Goal: Information Seeking & Learning: Ask a question

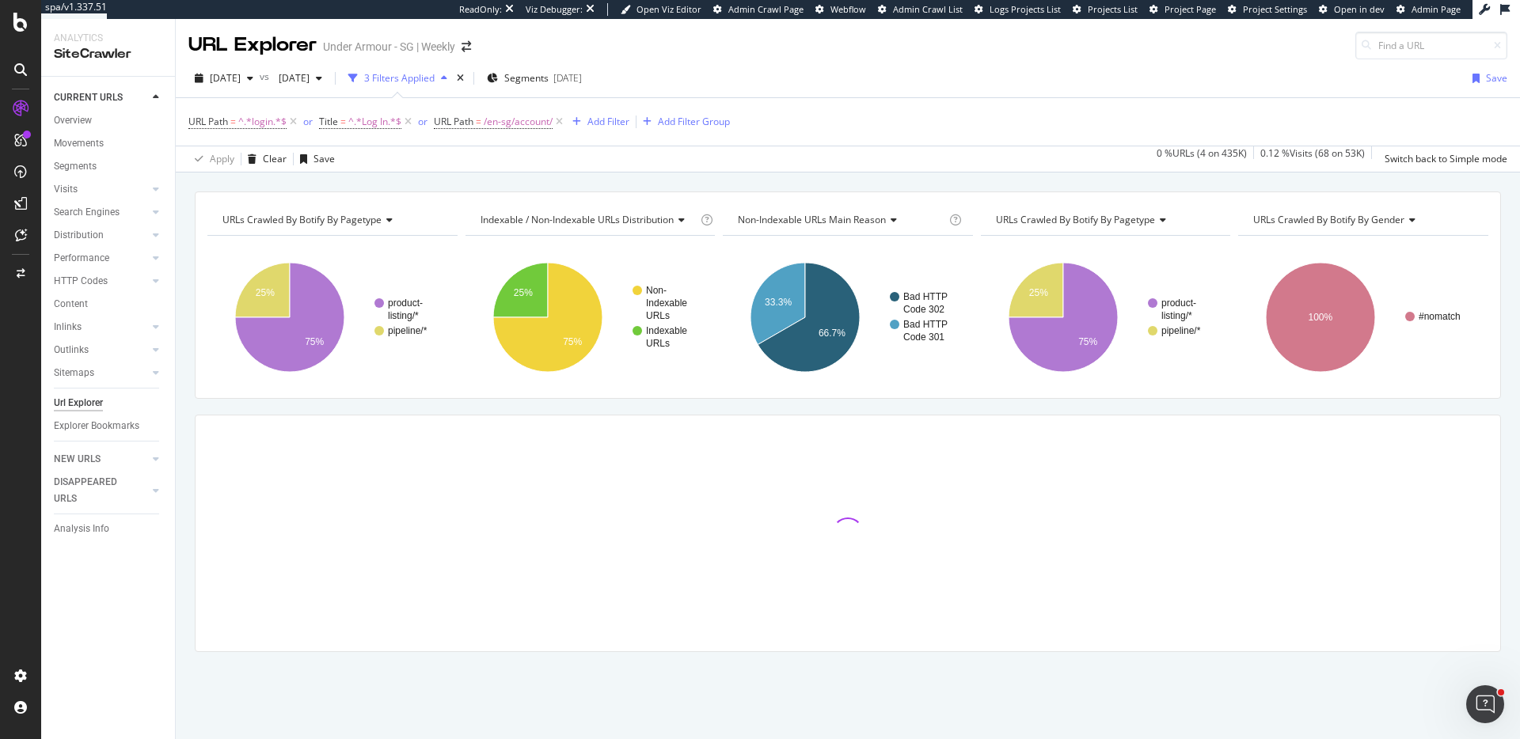
click at [539, 175] on div "URLs Crawled By Botify By pagetype Chart (by Value) Table Expand Export as CSV …" at bounding box center [848, 192] width 1344 height 38
click at [518, 125] on span "/en-sg/account/" at bounding box center [518, 122] width 69 height 22
click at [520, 164] on input "/en-sg/account/" at bounding box center [491, 155] width 112 height 18
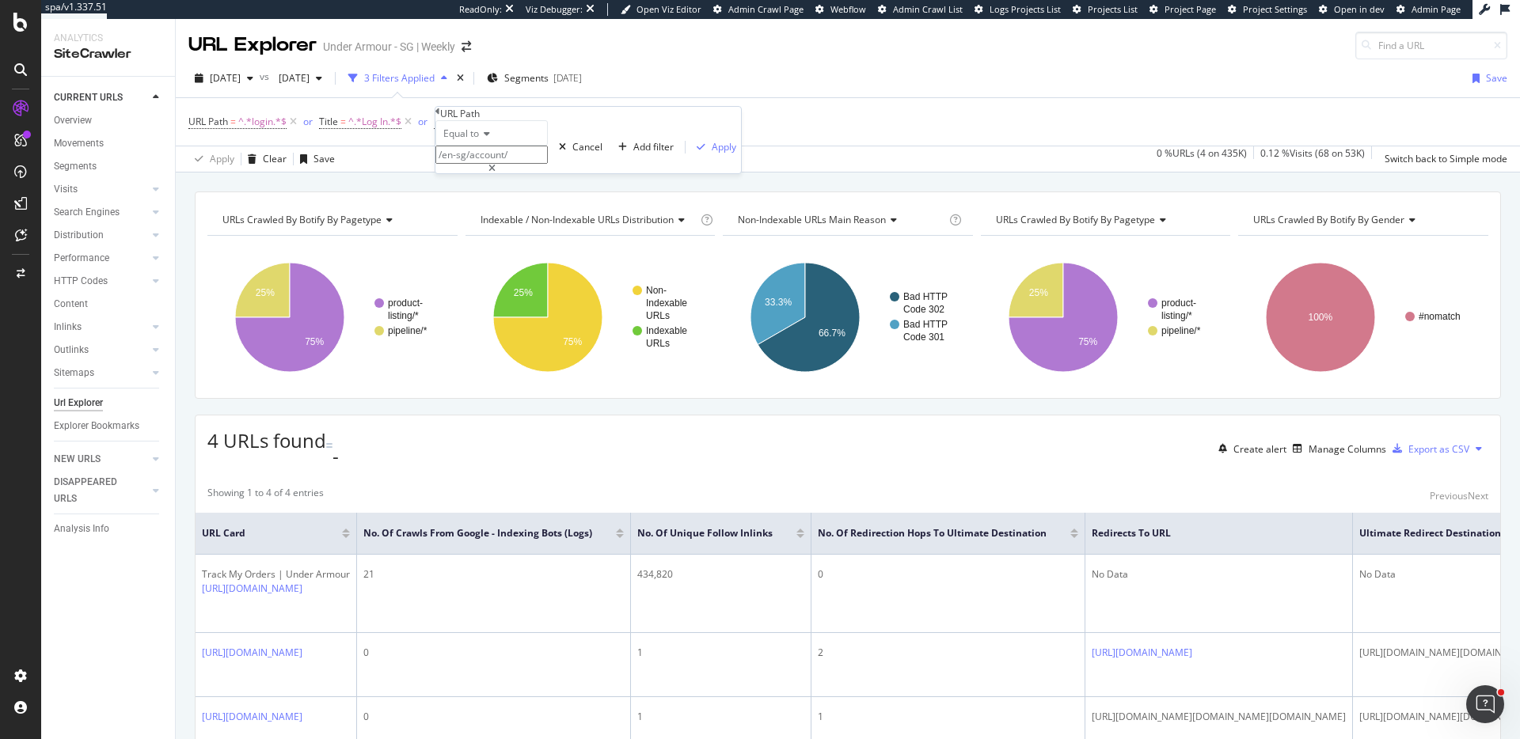
click at [986, 57] on div "URL Explorer Under Armour - SG | Weekly" at bounding box center [848, 39] width 1344 height 40
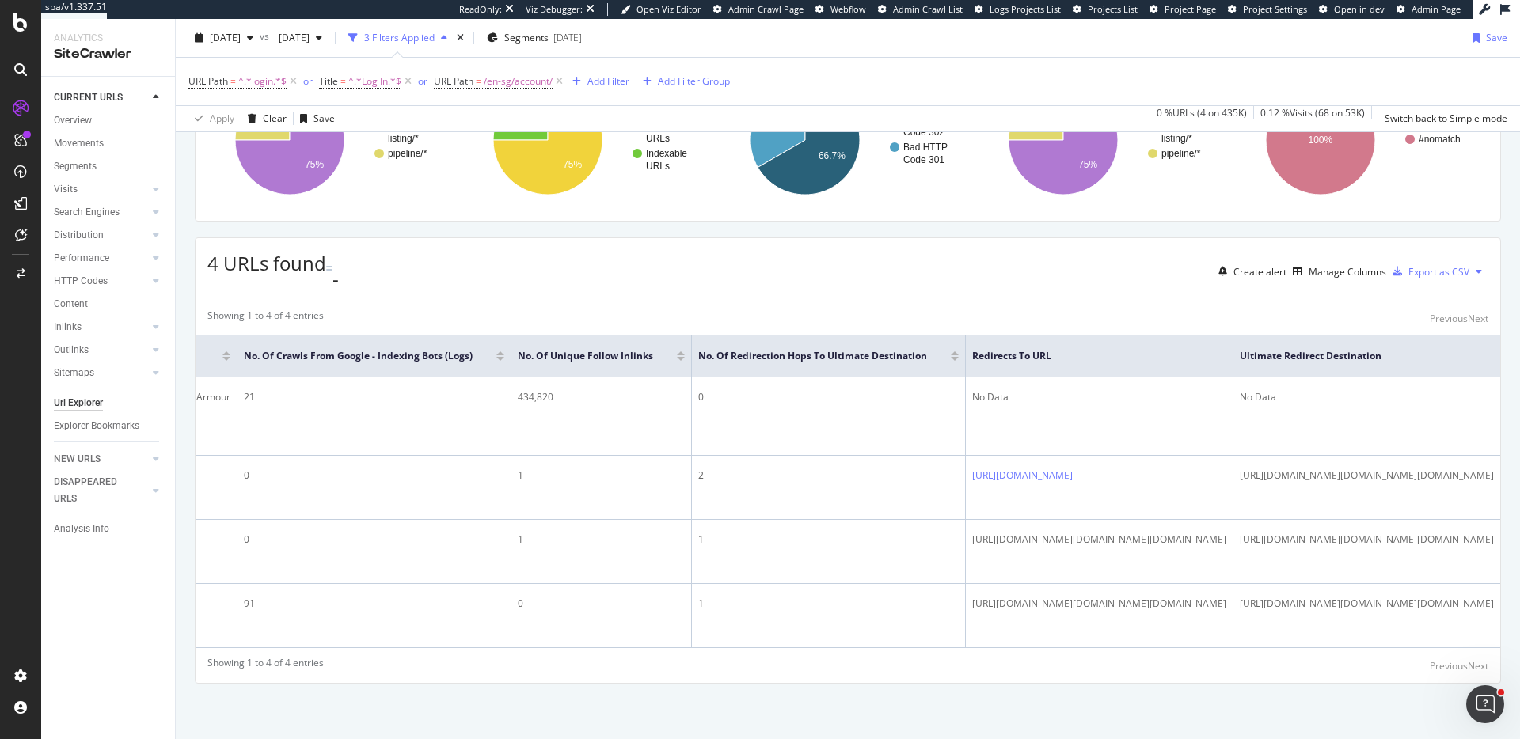
scroll to position [0, 624]
click at [1348, 265] on div "Manage Columns" at bounding box center [1348, 271] width 78 height 13
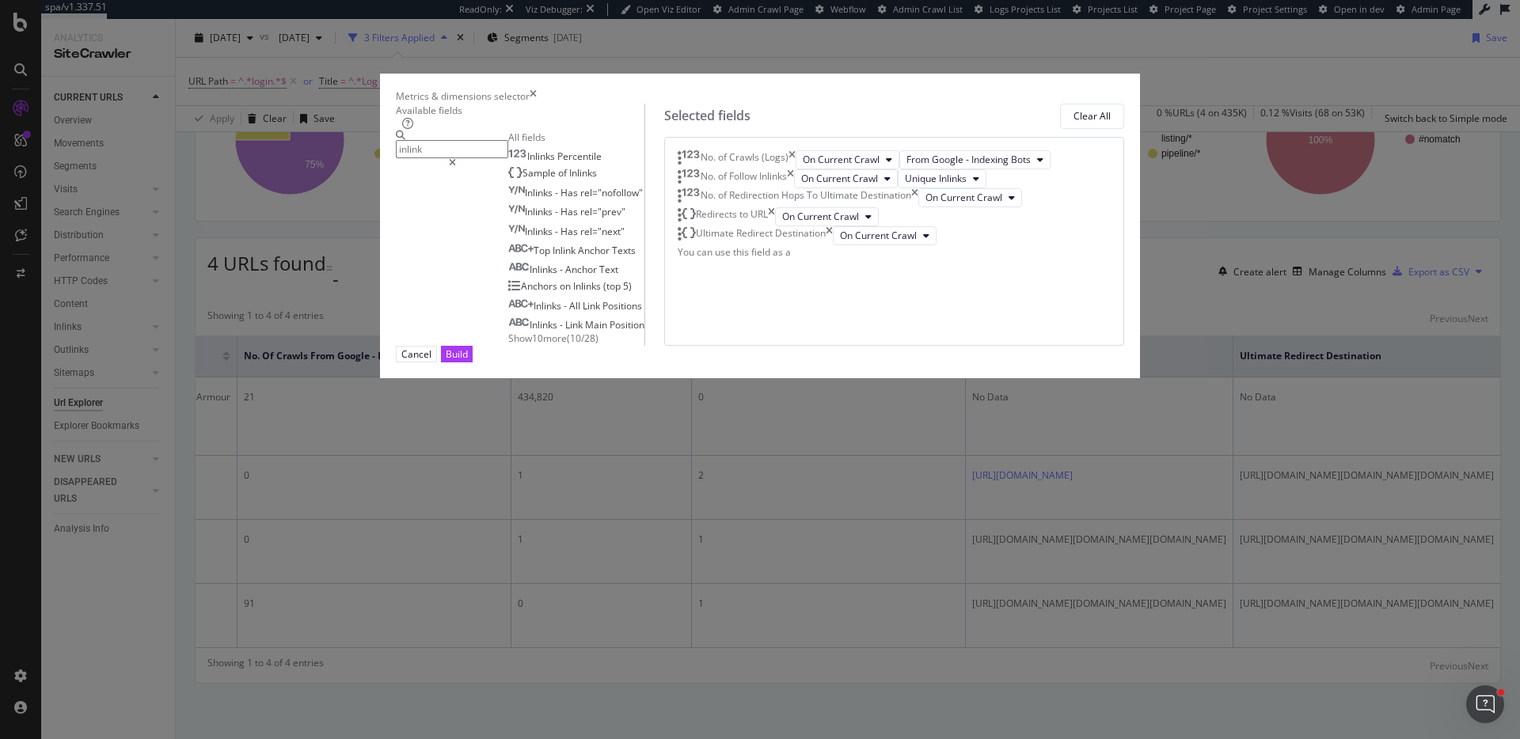
type input "inlink"
click at [508, 345] on span "Show 10 more" at bounding box center [537, 338] width 59 height 13
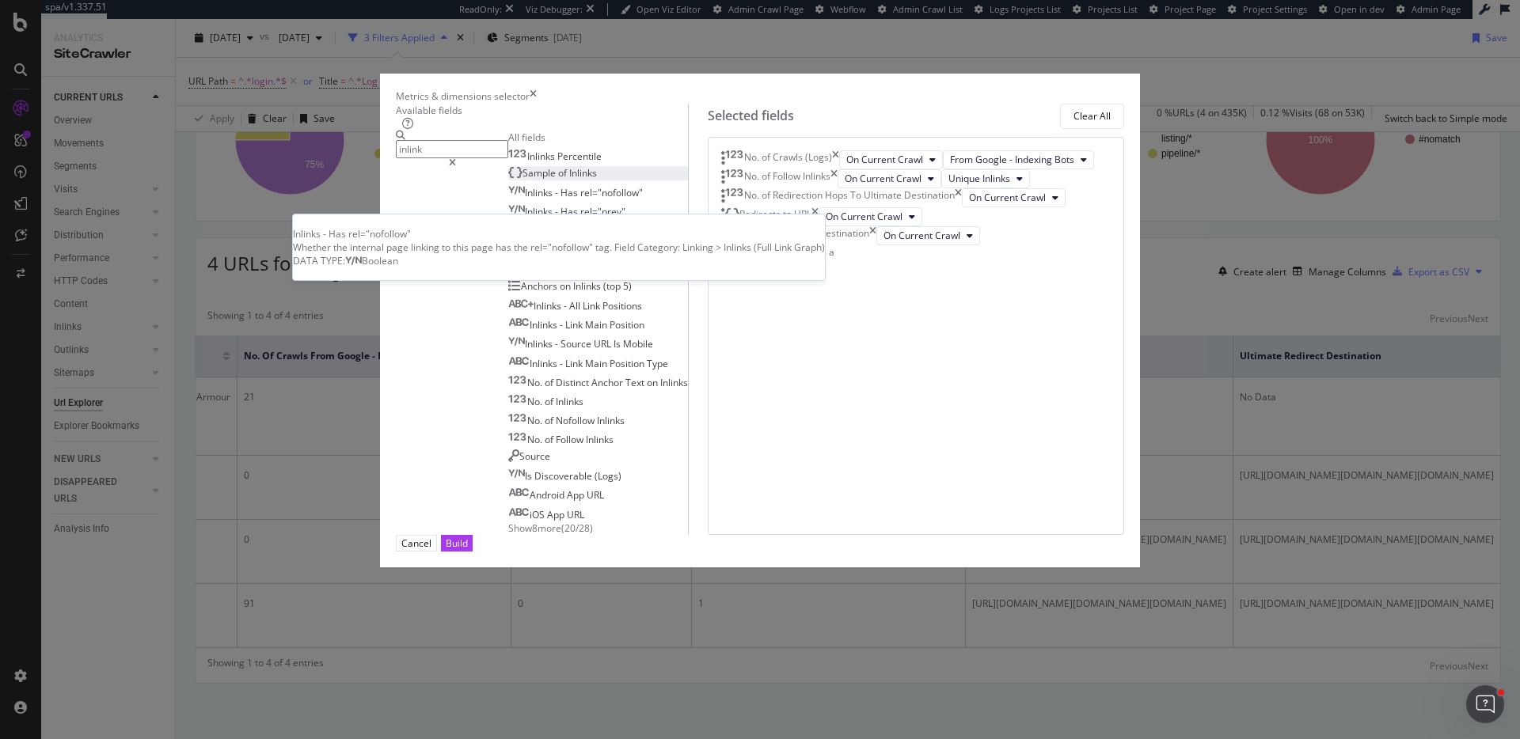
click at [539, 180] on div "Sample of Inlinks" at bounding box center [552, 172] width 89 height 13
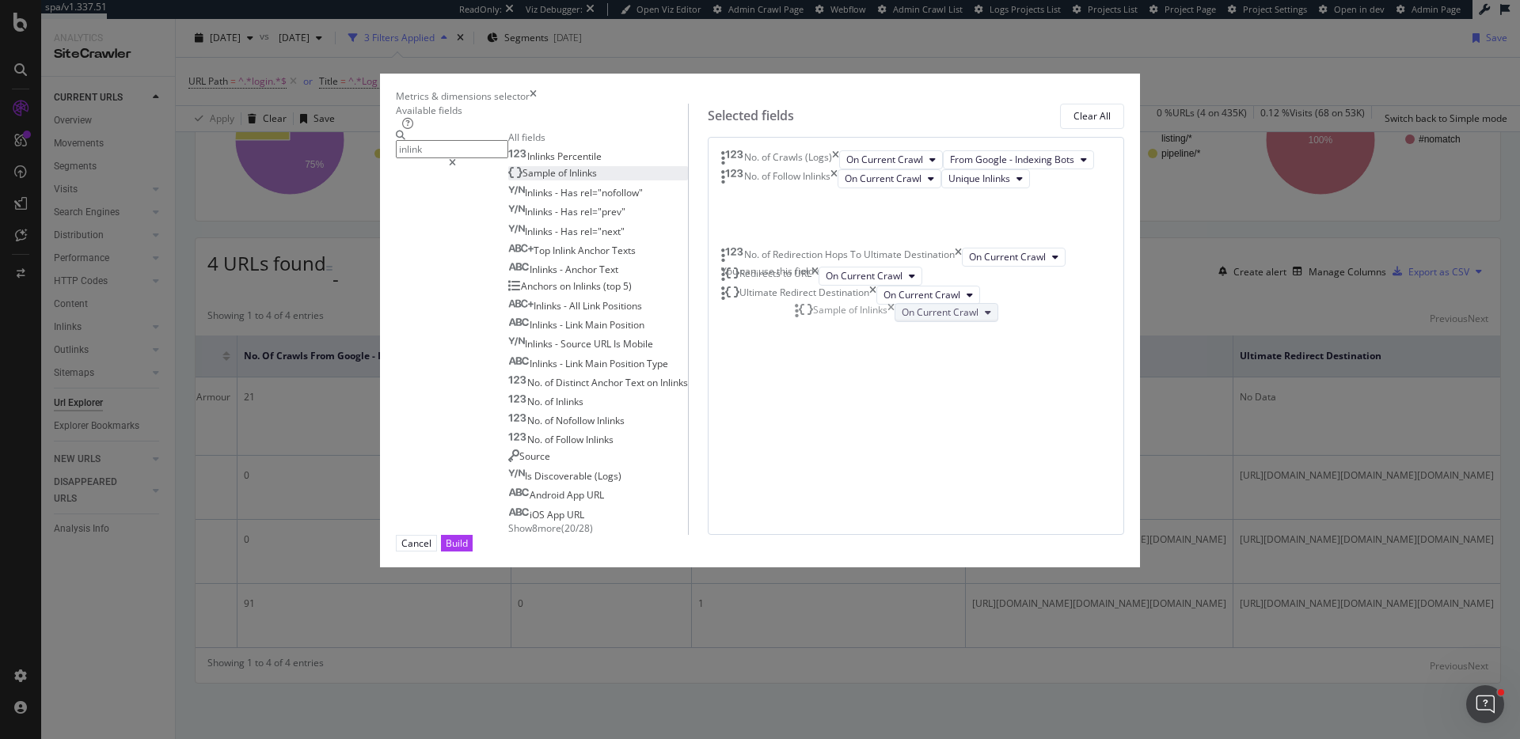
drag, startPoint x: 804, startPoint y: 483, endPoint x: 828, endPoint y: 340, distance: 145.2
click at [806, 312] on body "spa/v1.337.51 ReadOnly: Viz Debugger: Open Viz Editor Admin Crawl Page Webflow …" at bounding box center [760, 369] width 1520 height 739
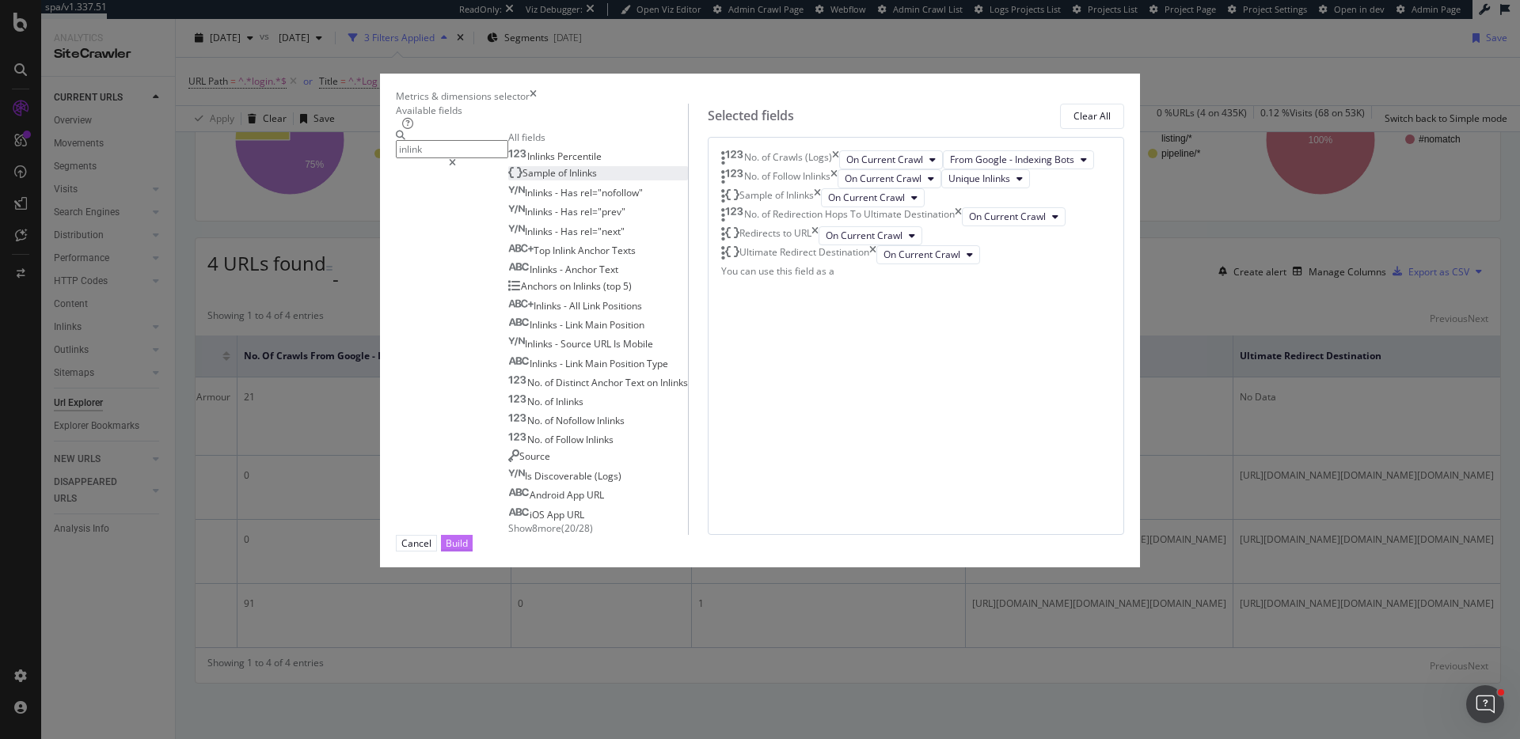
click at [468, 550] on div "Build" at bounding box center [457, 543] width 22 height 13
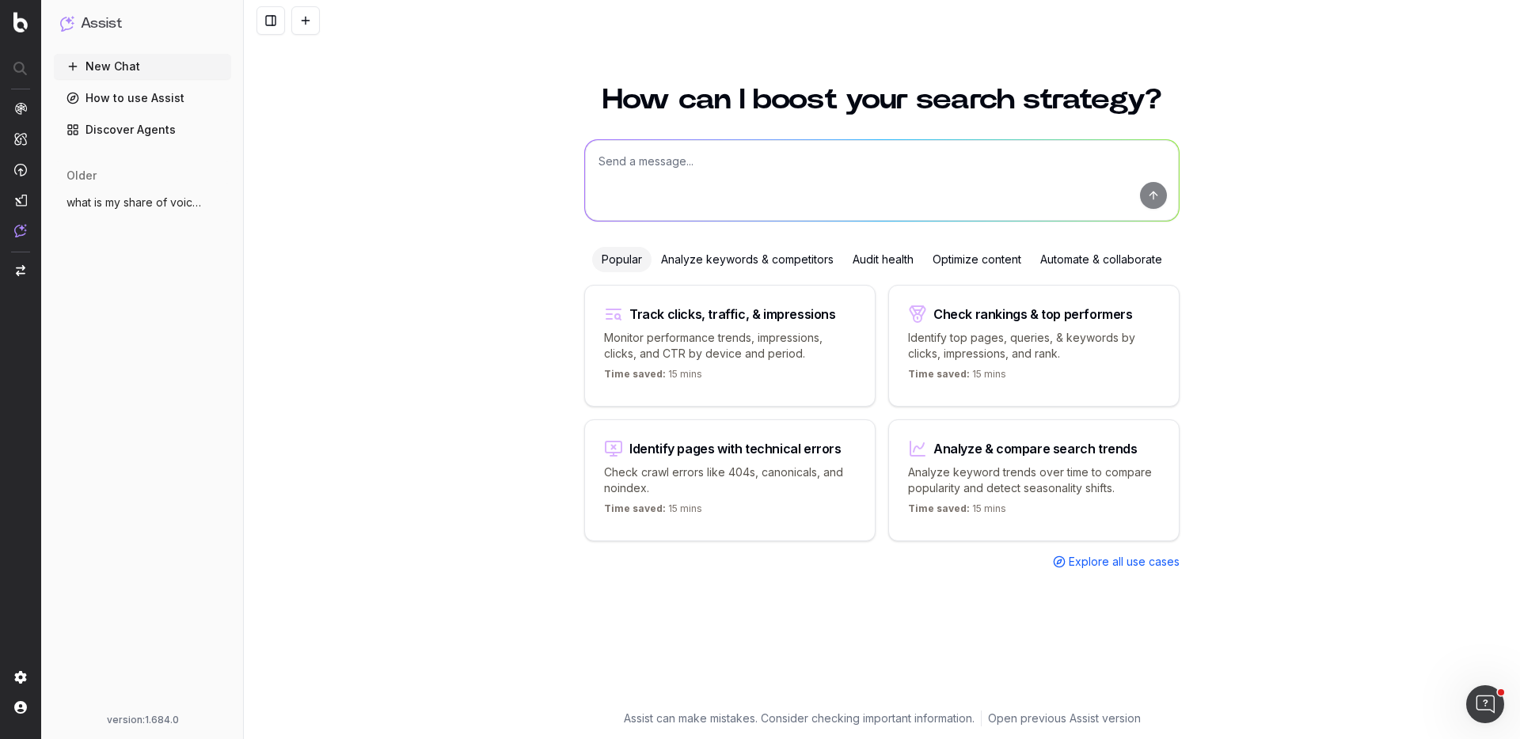
click at [796, 158] on textarea at bounding box center [882, 180] width 594 height 81
type textarea "what's the search volume for "under armour login" or "UA login" in [GEOGRAPHIC_…"
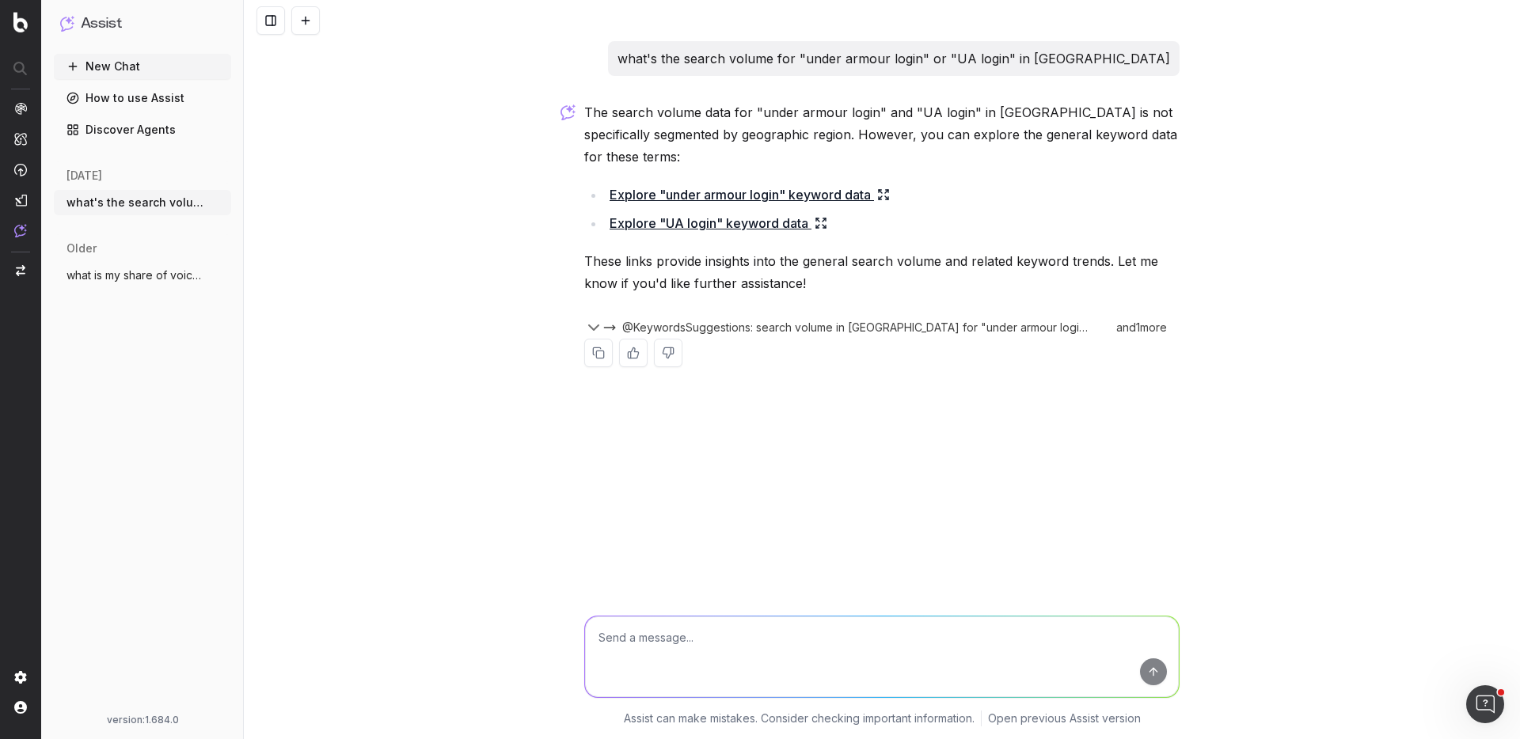
click at [882, 196] on icon at bounding box center [883, 194] width 13 height 13
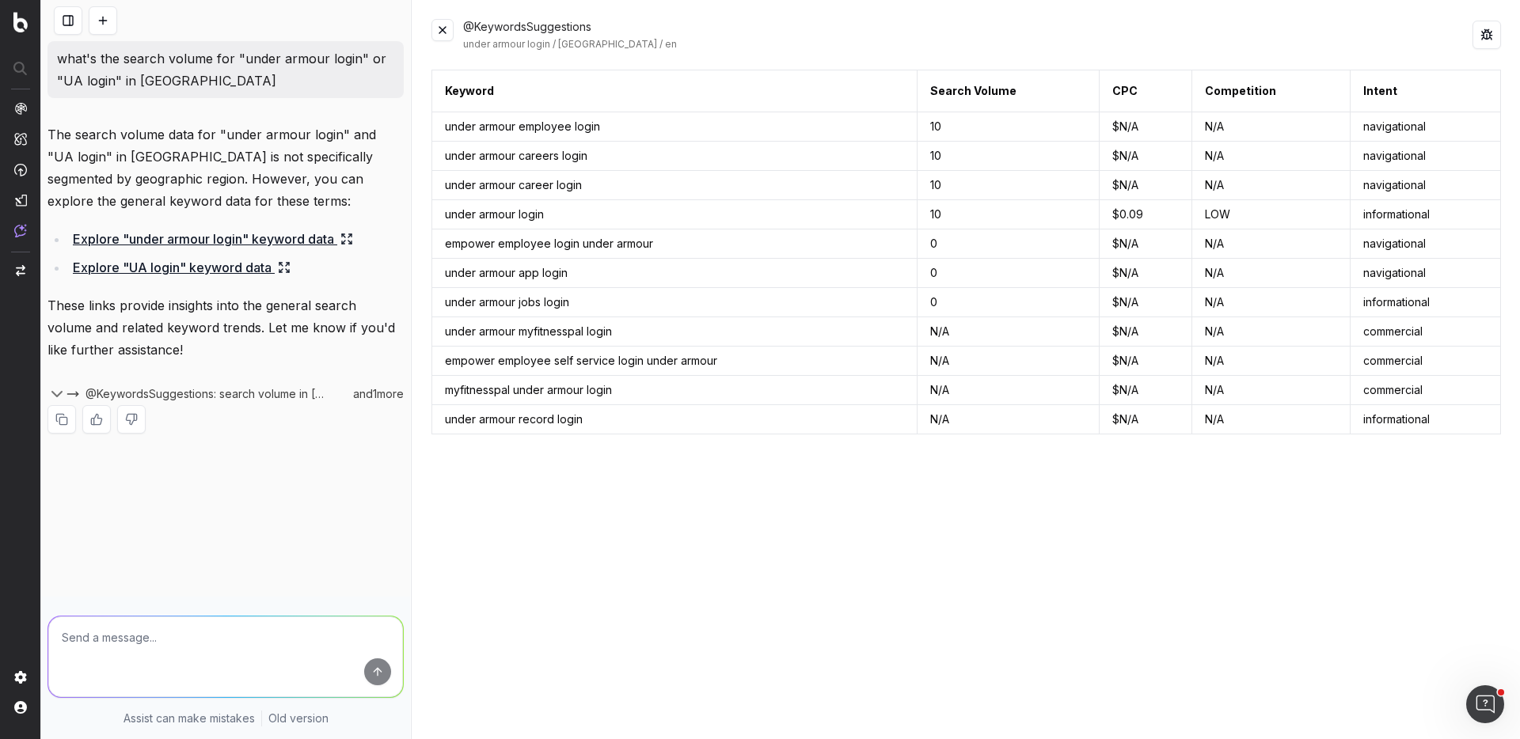
click at [598, 270] on td "under armour app login" at bounding box center [674, 273] width 484 height 29
click at [281, 272] on icon at bounding box center [284, 267] width 13 height 13
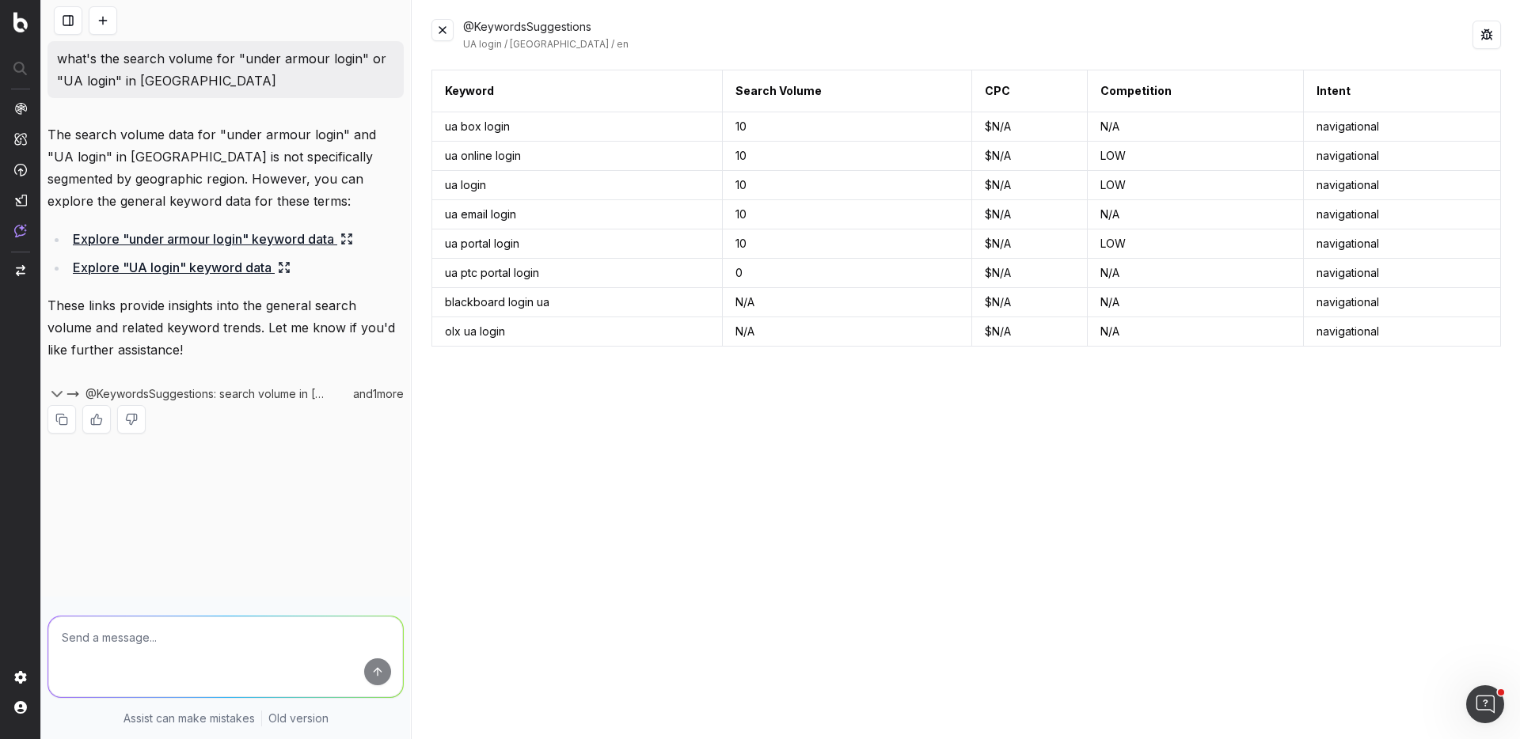
click at [437, 34] on button at bounding box center [442, 30] width 22 height 22
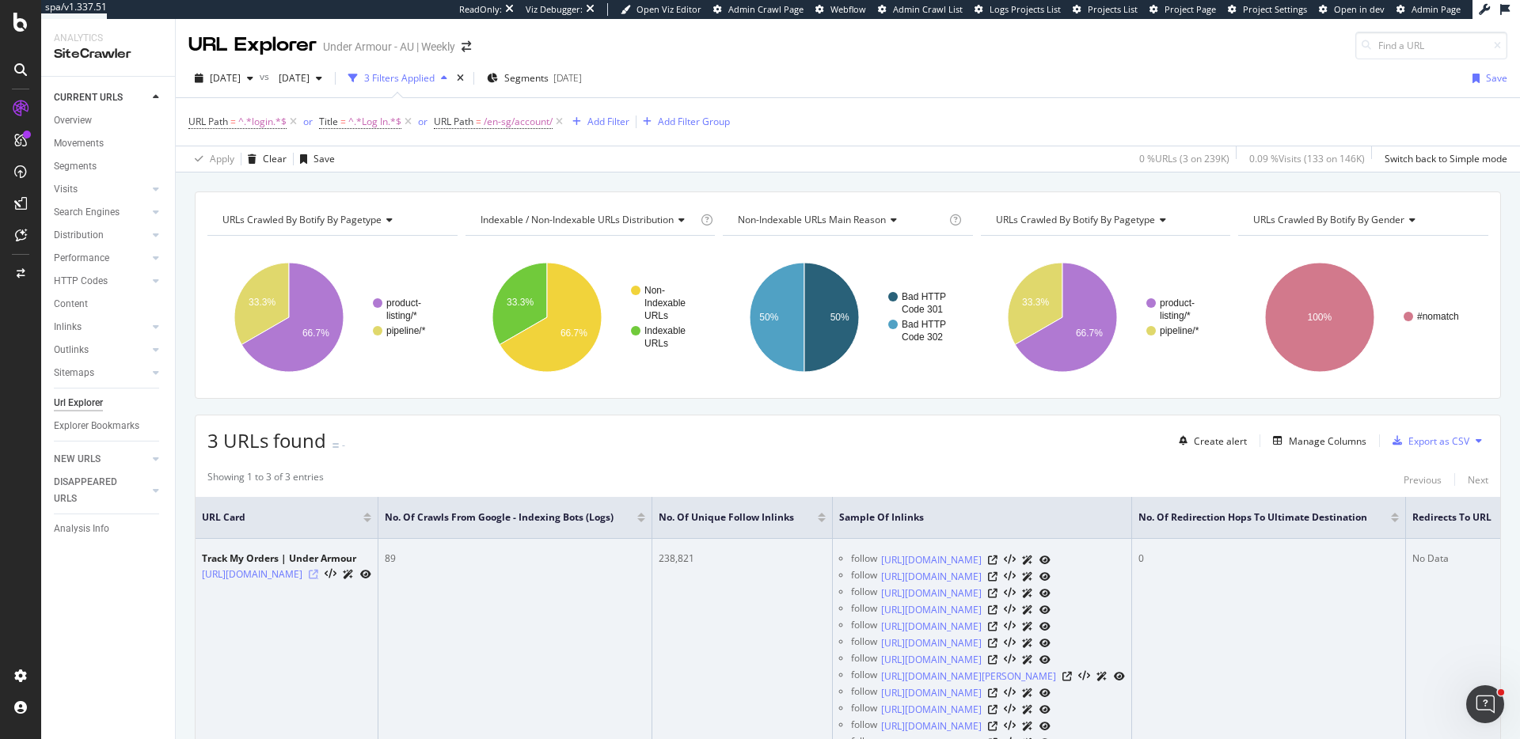
click at [318, 572] on icon at bounding box center [313, 574] width 9 height 9
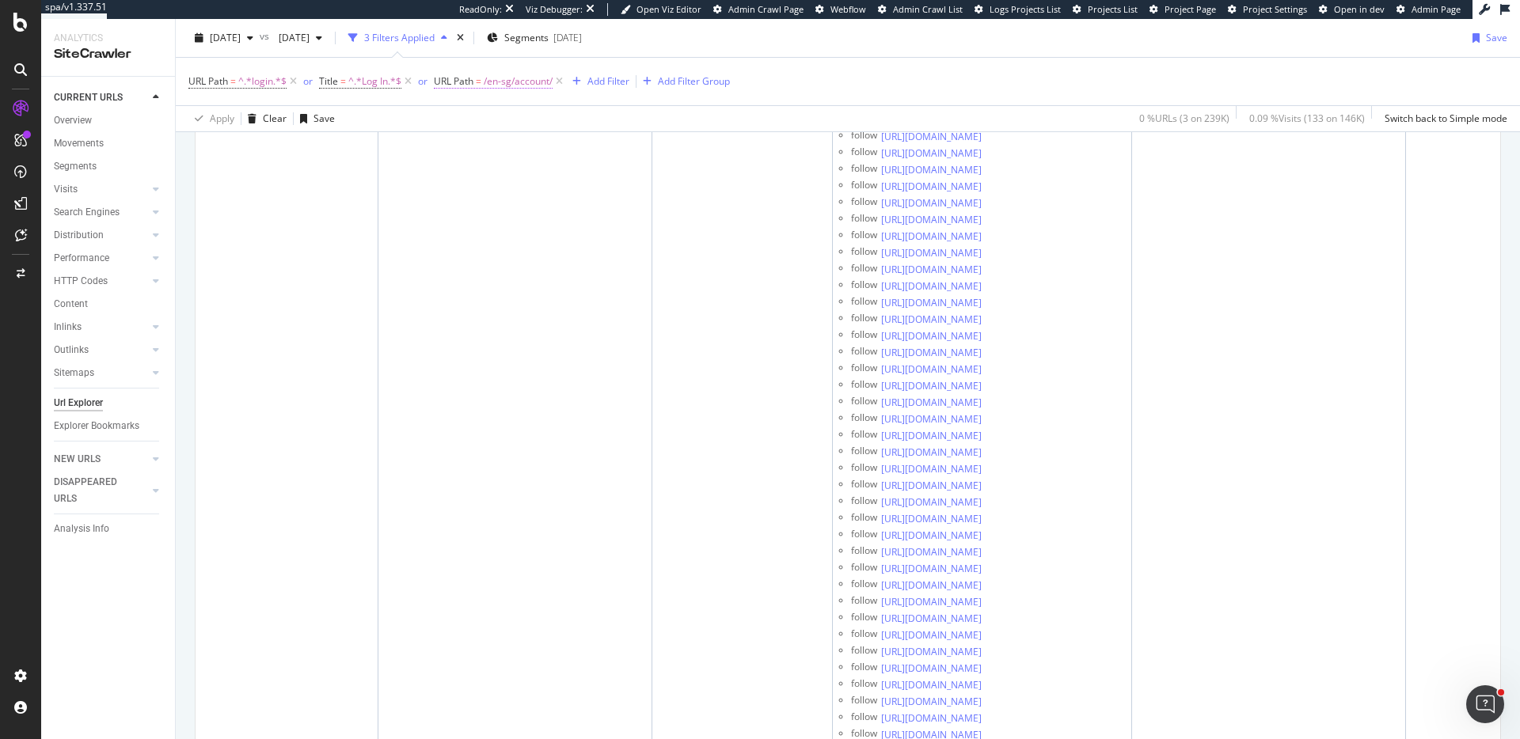
scroll to position [4419, 0]
click at [510, 83] on span "/en-sg/account/" at bounding box center [518, 81] width 69 height 22
click at [483, 145] on input "/en-sg/account/" at bounding box center [524, 147] width 150 height 25
click at [483, 146] on input "/en-sg/account/" at bounding box center [524, 147] width 150 height 25
type input "/en-au/account/"
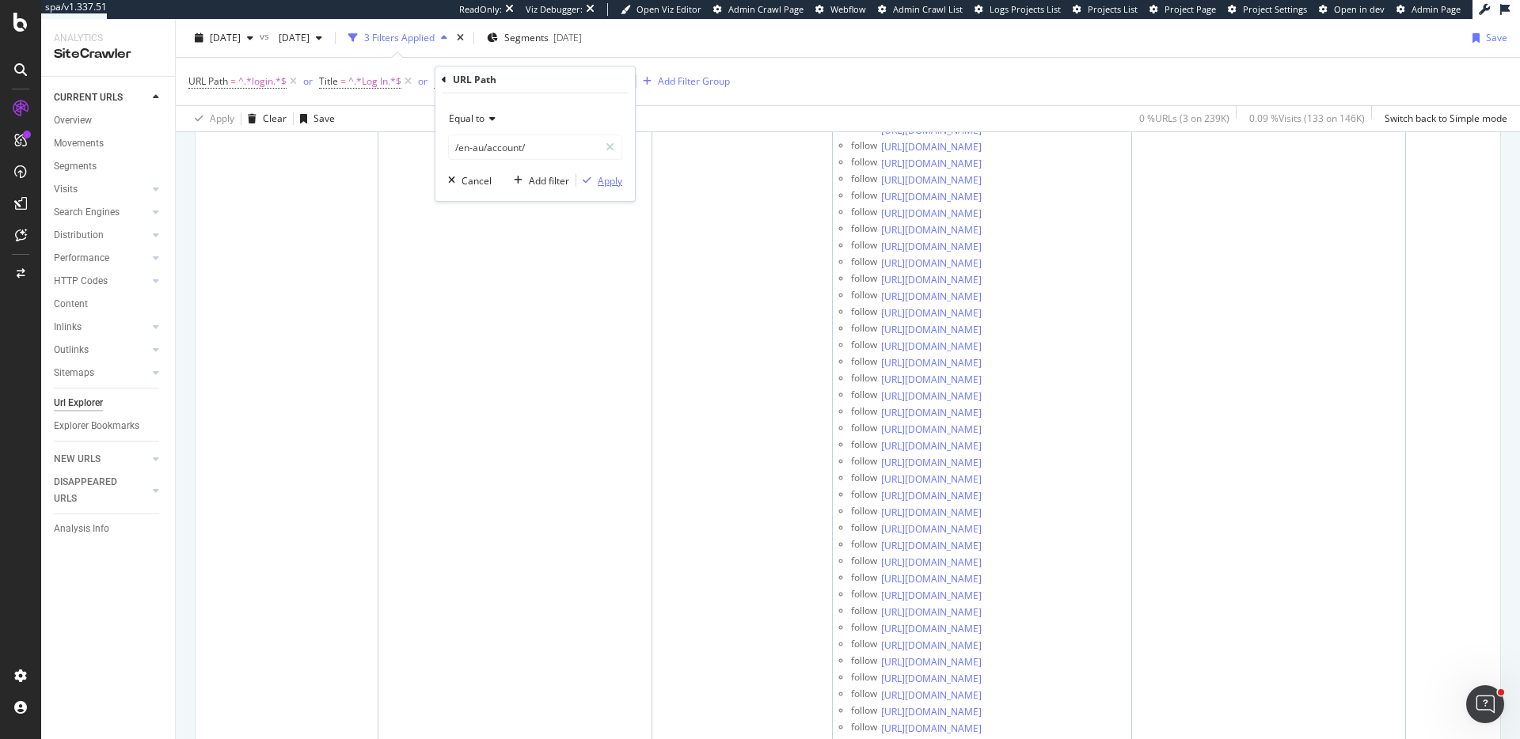
click at [617, 182] on div "Apply" at bounding box center [610, 180] width 25 height 13
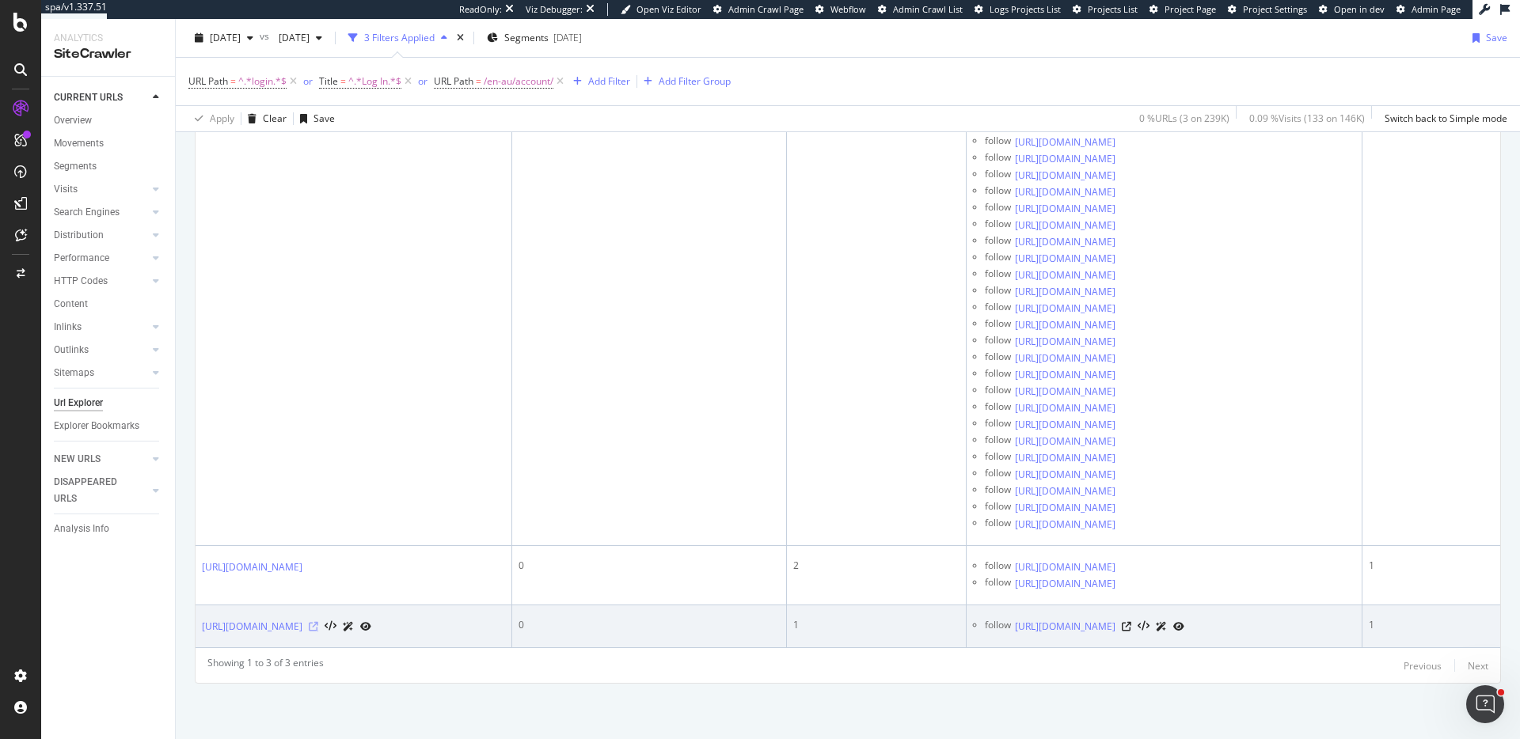
click at [318, 622] on icon at bounding box center [313, 626] width 9 height 9
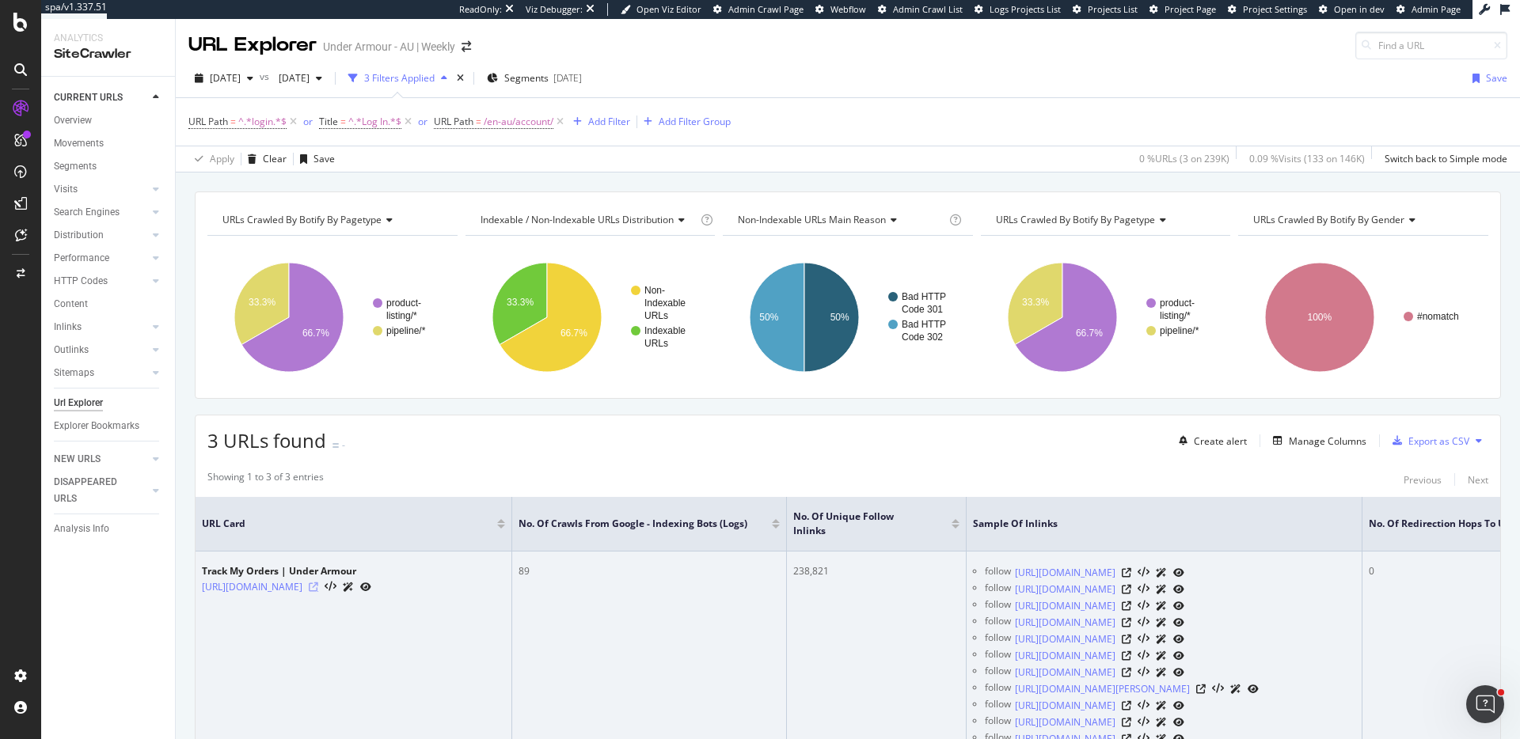
click at [318, 592] on icon at bounding box center [313, 587] width 9 height 9
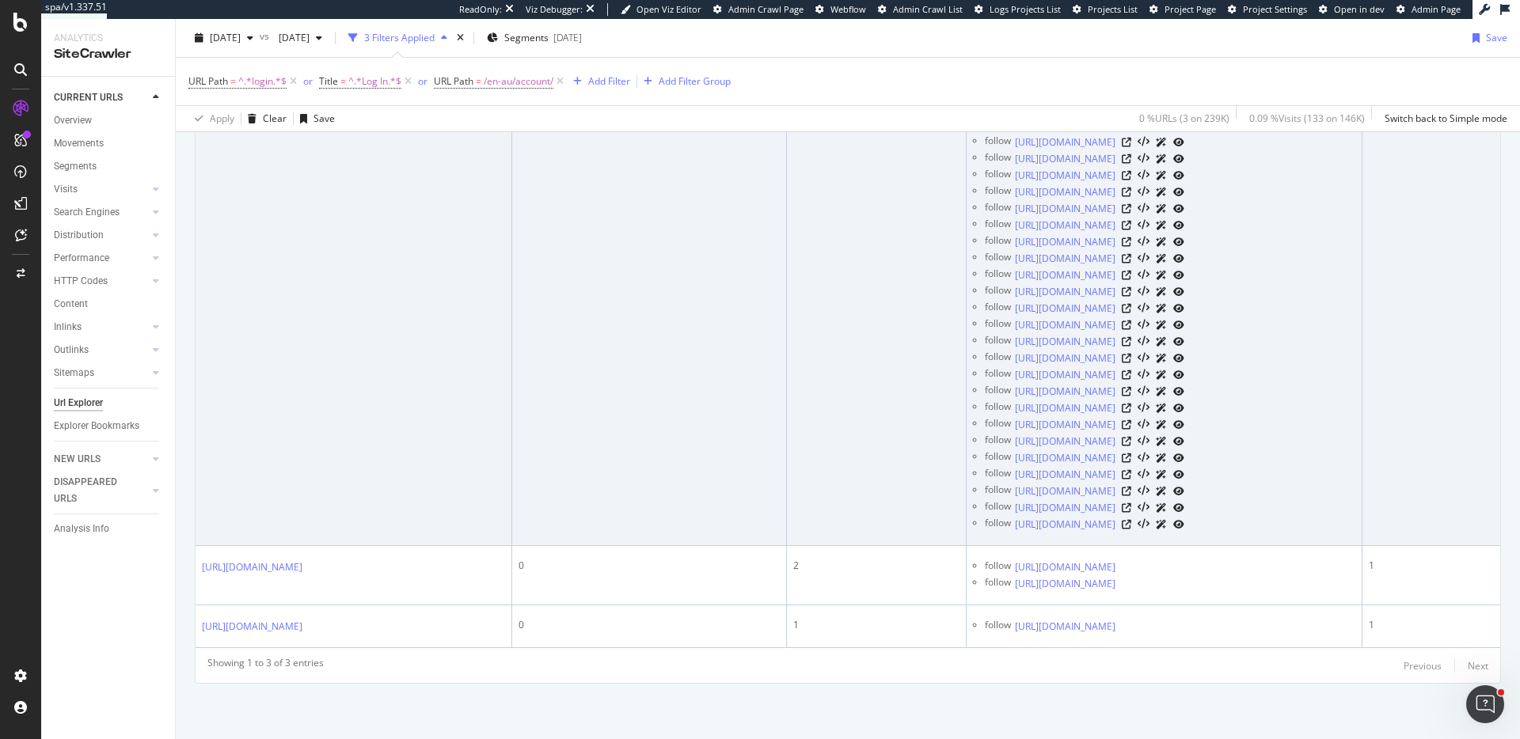
scroll to position [8300, 0]
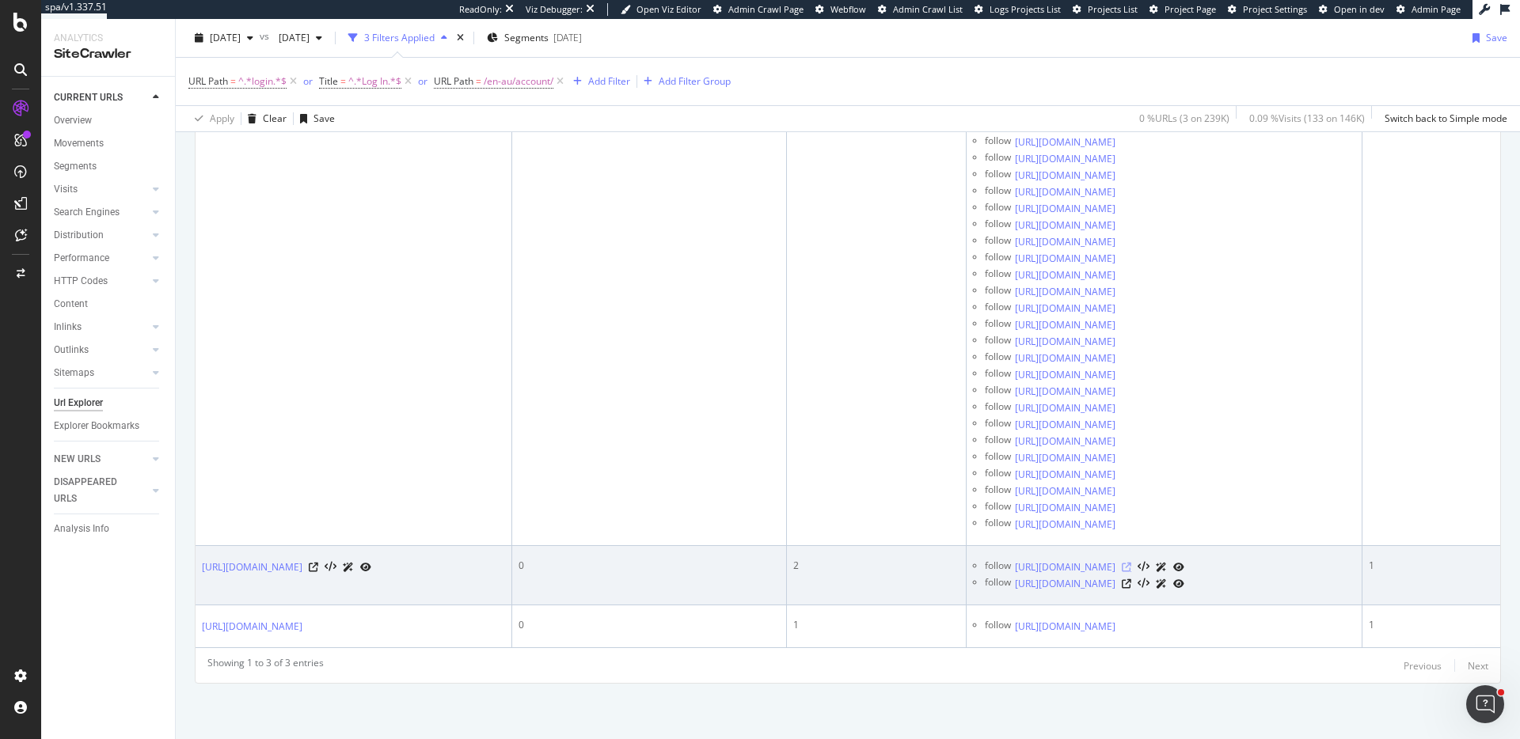
click at [1131, 563] on icon at bounding box center [1126, 567] width 9 height 9
